Goal: Task Accomplishment & Management: Use online tool/utility

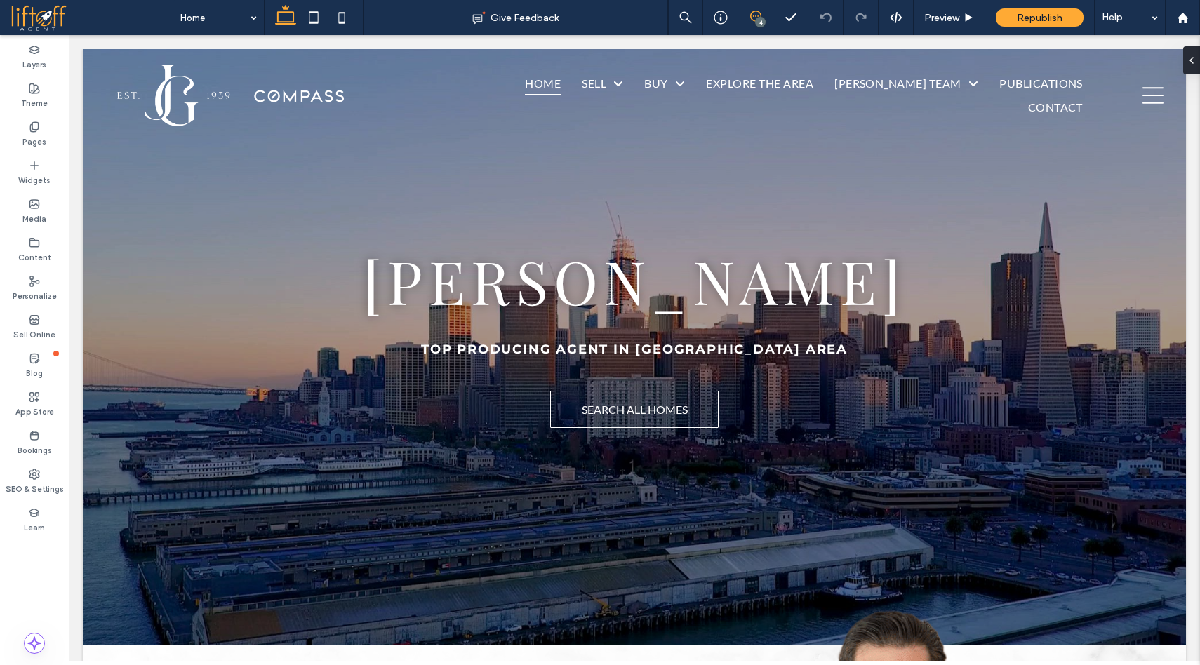
click at [754, 14] on icon at bounding box center [755, 16] width 11 height 11
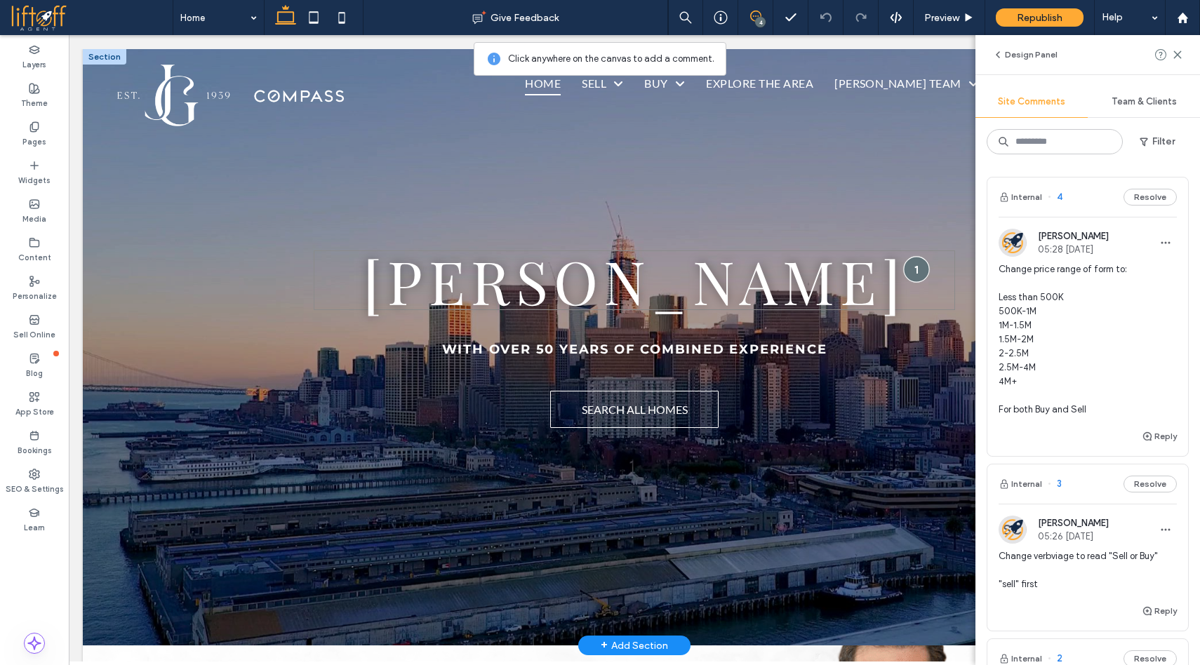
click at [904, 264] on div at bounding box center [917, 269] width 26 height 26
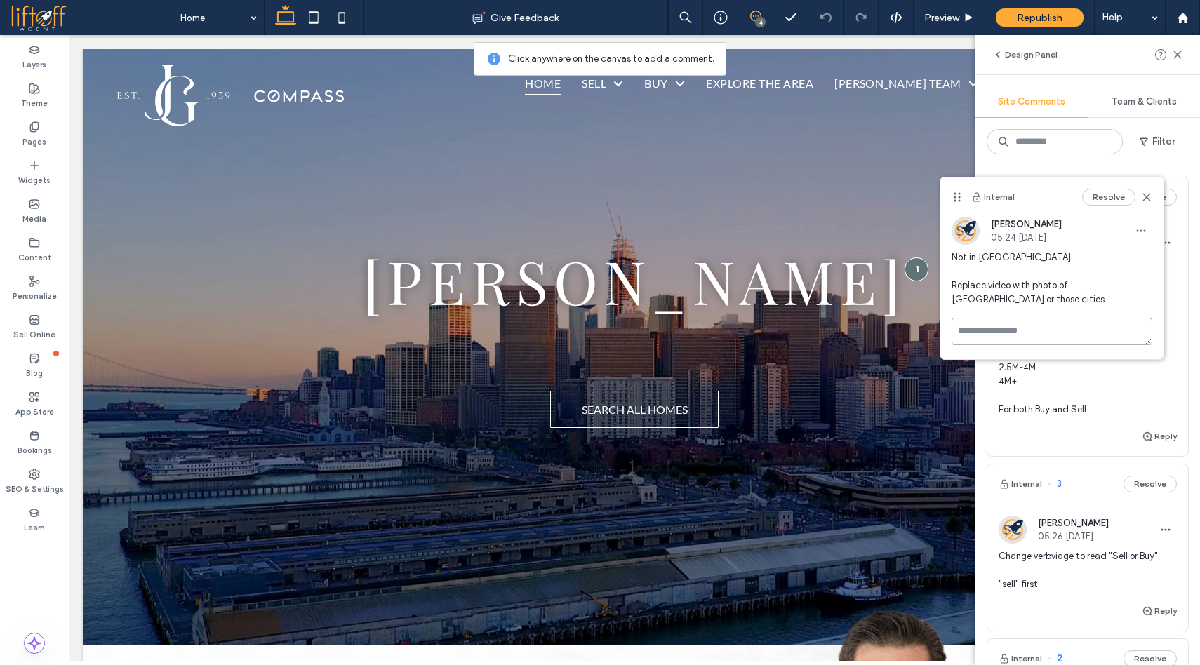
click at [1057, 330] on textarea at bounding box center [1051, 331] width 201 height 27
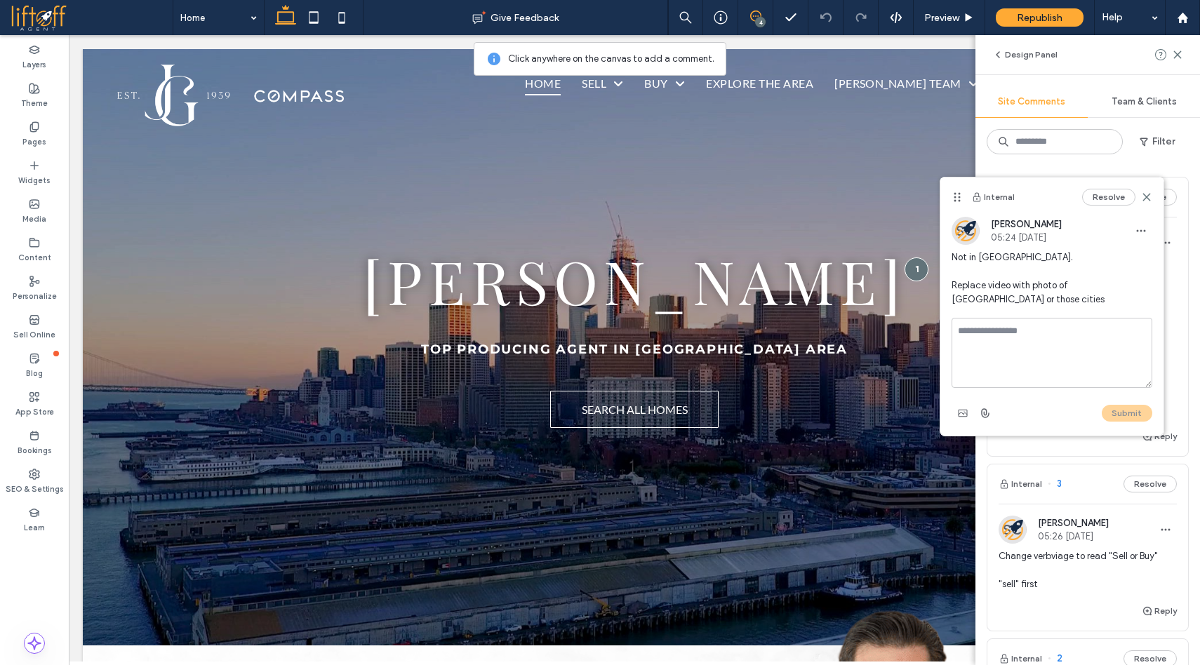
click at [1048, 284] on span "Not in [GEOGRAPHIC_DATA]. Replace video with photo of [GEOGRAPHIC_DATA] or thos…" at bounding box center [1051, 279] width 201 height 56
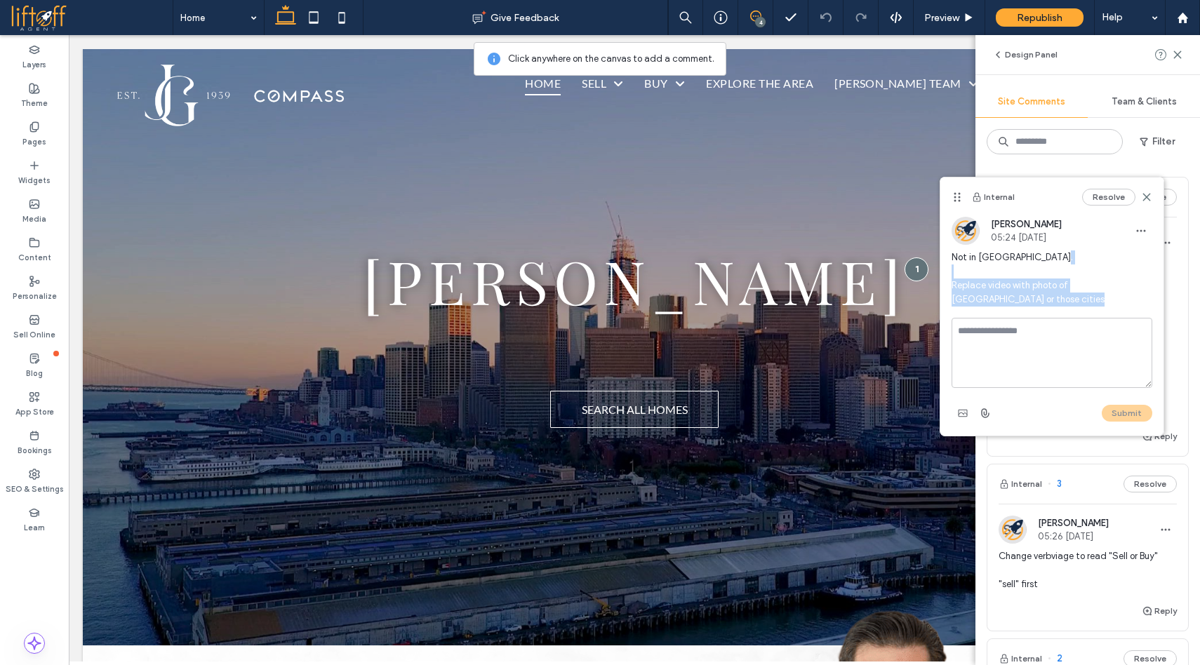
click at [1048, 284] on span "Not in [GEOGRAPHIC_DATA]. Replace video with photo of [GEOGRAPHIC_DATA] or thos…" at bounding box center [1051, 279] width 201 height 56
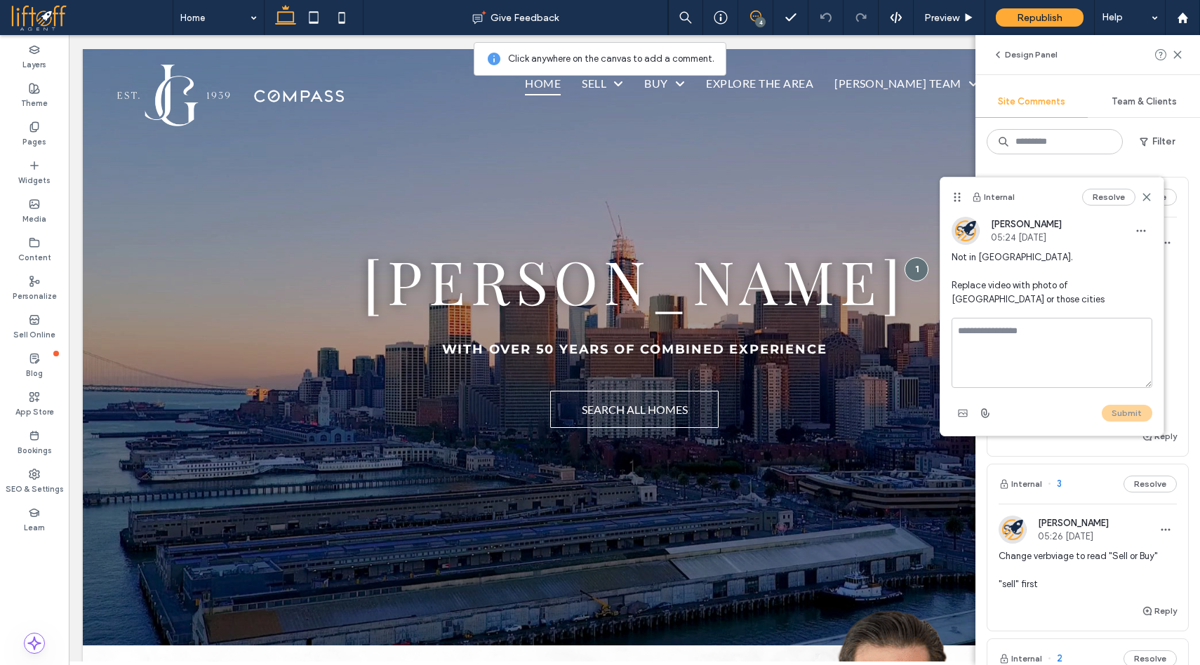
click at [1062, 276] on span "Not in [GEOGRAPHIC_DATA]. Replace video with photo of [GEOGRAPHIC_DATA] or thos…" at bounding box center [1051, 279] width 201 height 56
click at [1145, 193] on icon at bounding box center [1146, 197] width 11 height 11
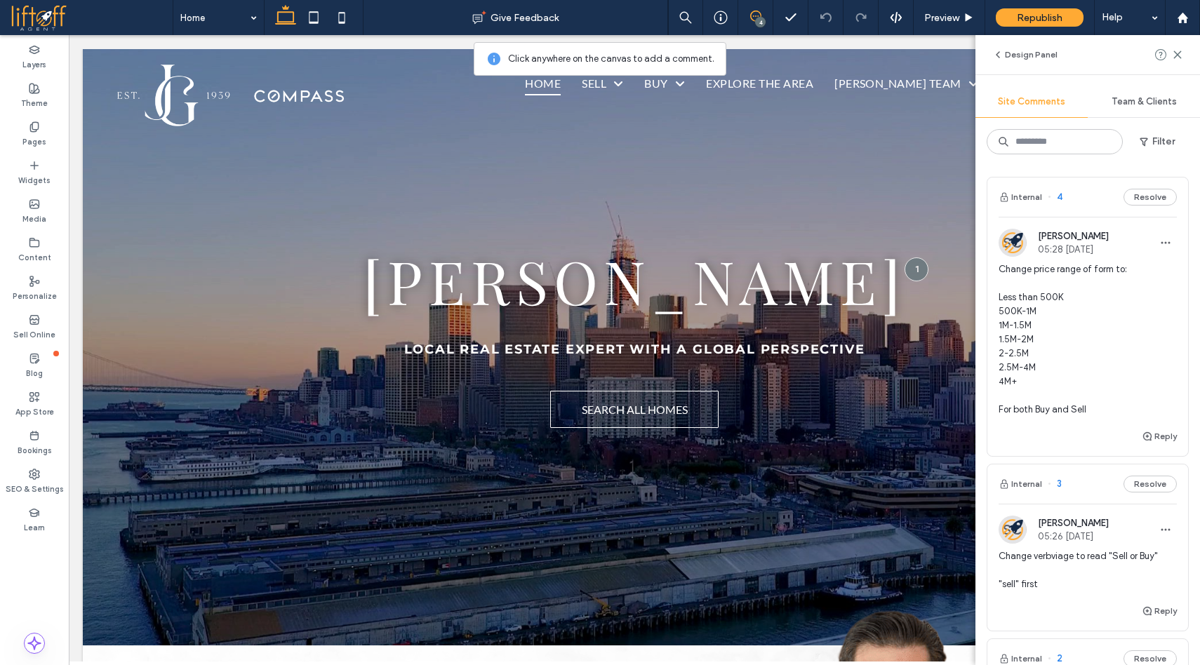
click at [1102, 366] on span "Change price range of form to: Less than 500K 500K-1M 1M-1.5M 1.5M-2M 2-2.5M 2.…" at bounding box center [1088, 339] width 178 height 154
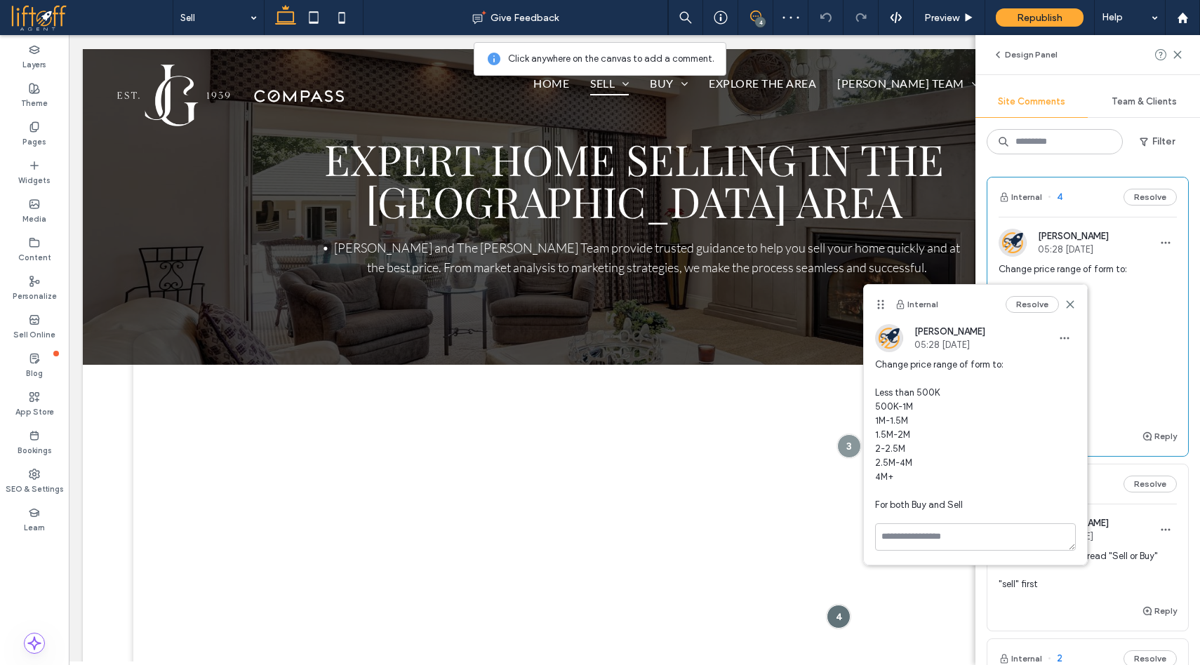
scroll to position [192, 0]
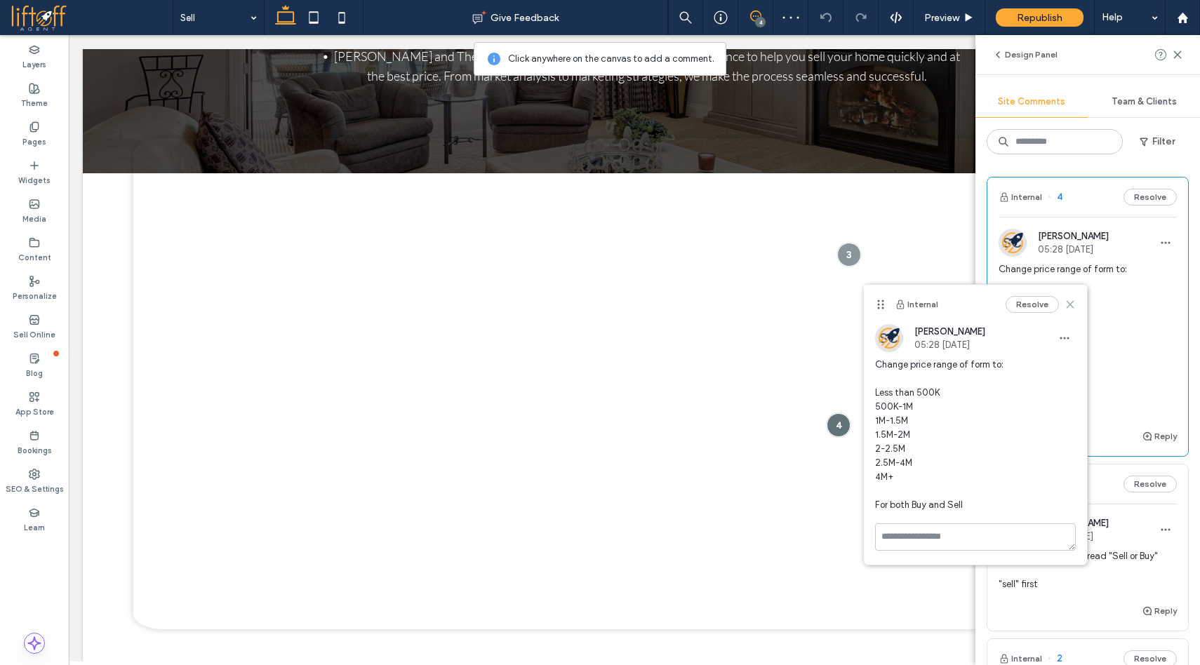
click at [1071, 299] on icon at bounding box center [1069, 304] width 11 height 11
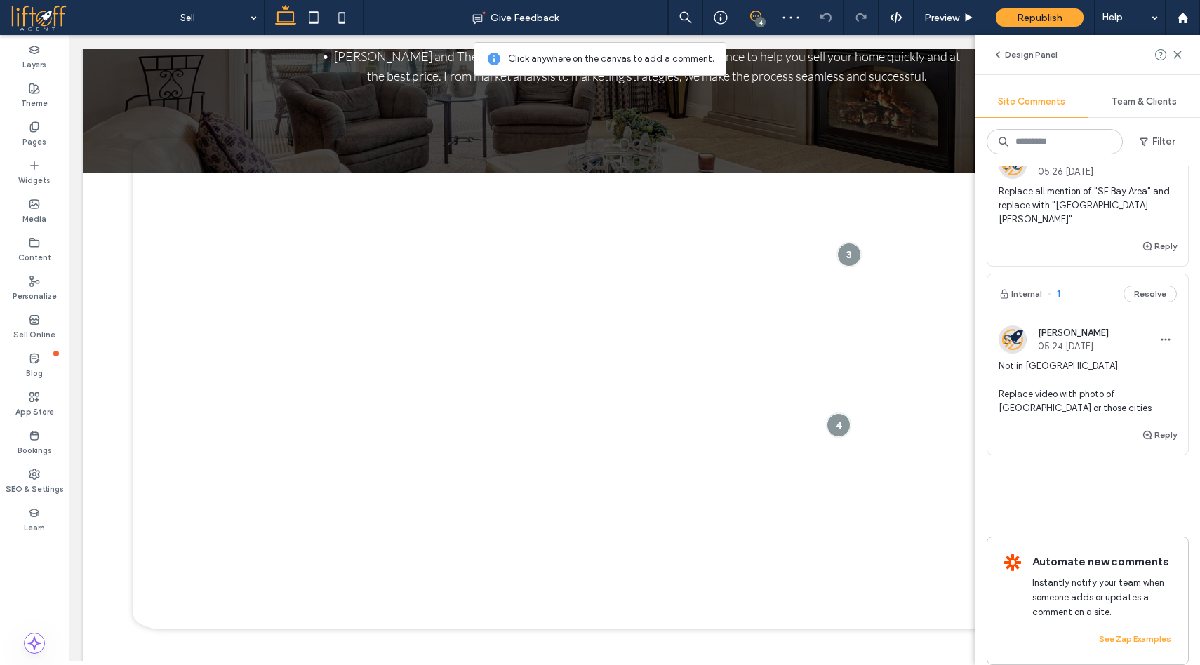
scroll to position [552, 0]
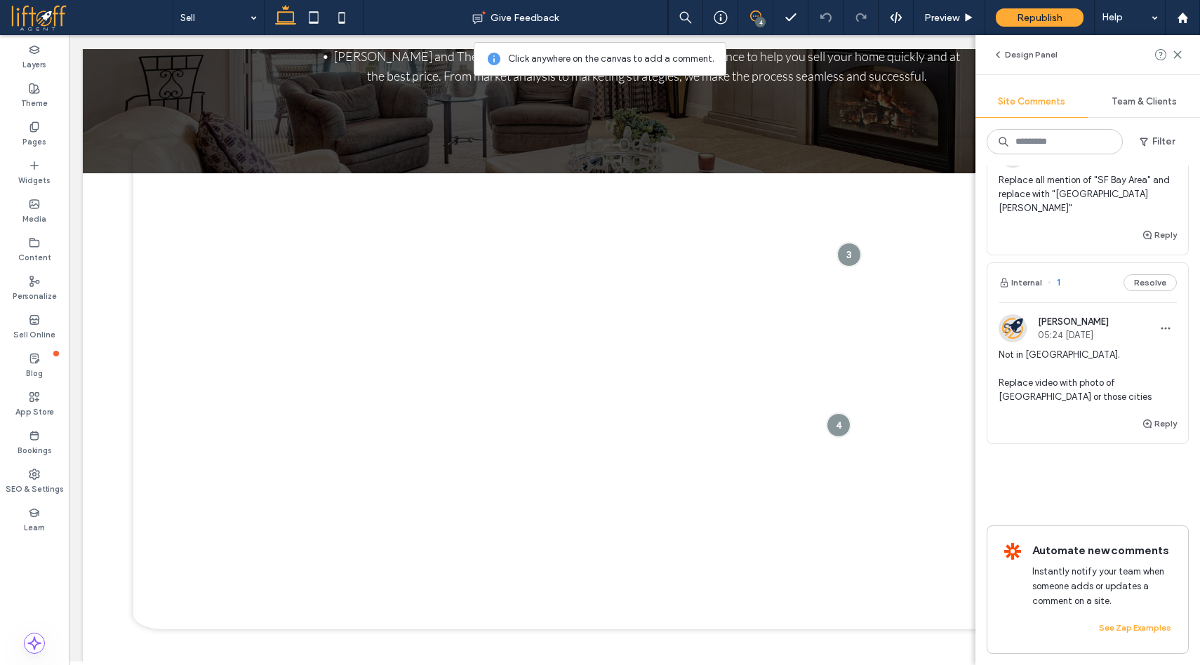
click at [1106, 373] on span "Not in [GEOGRAPHIC_DATA]. Replace video with photo of [GEOGRAPHIC_DATA] or thos…" at bounding box center [1088, 376] width 178 height 56
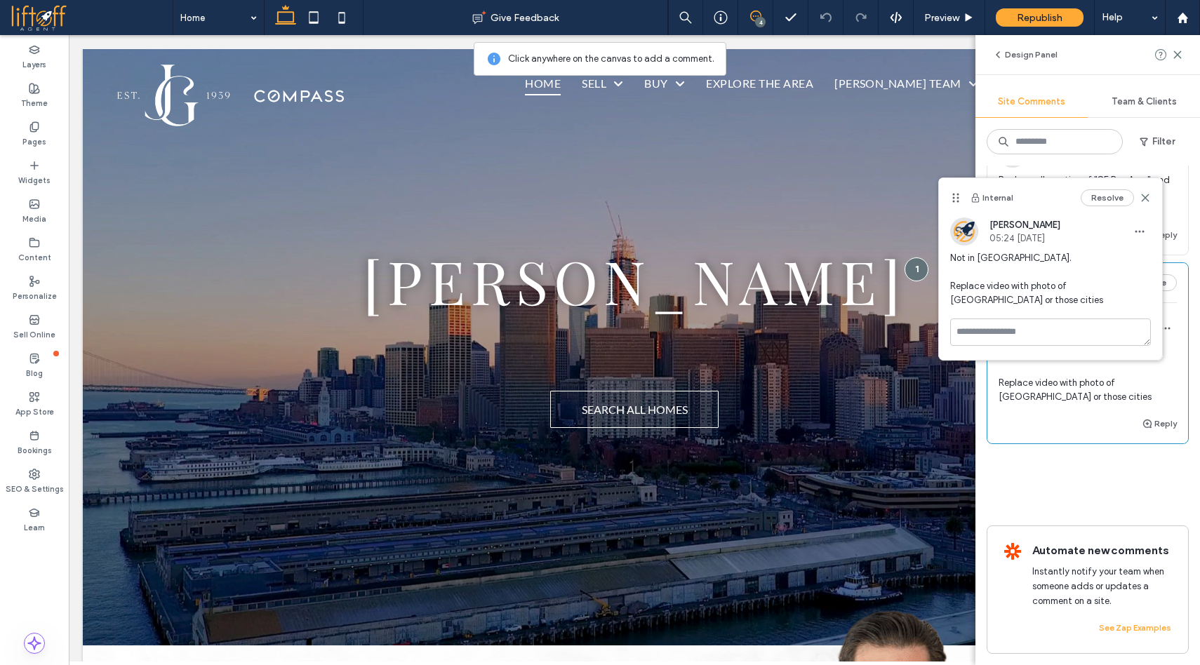
click at [1145, 192] on div "Resolve" at bounding box center [1116, 197] width 70 height 17
